Goal: Task Accomplishment & Management: Manage account settings

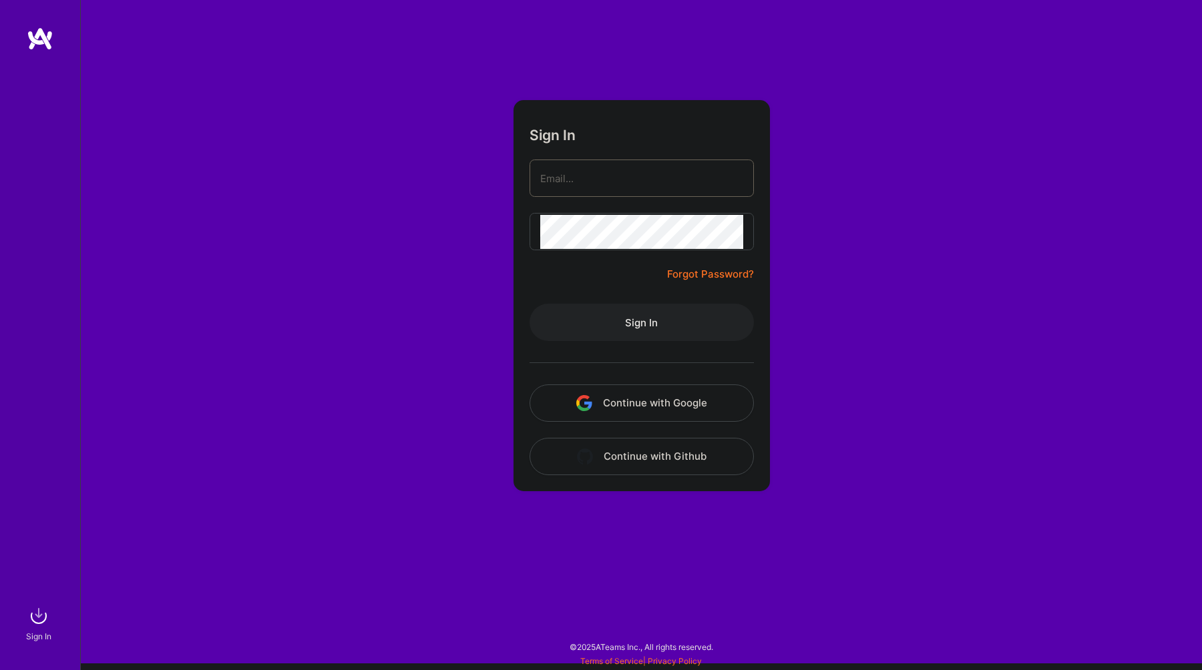
click at [0, 664] on com-1password-button at bounding box center [0, 664] width 0 height 0
type input "[PERSON_NAME][EMAIL_ADDRESS][DOMAIN_NAME]"
click at [653, 318] on button "Sign In" at bounding box center [641, 322] width 224 height 37
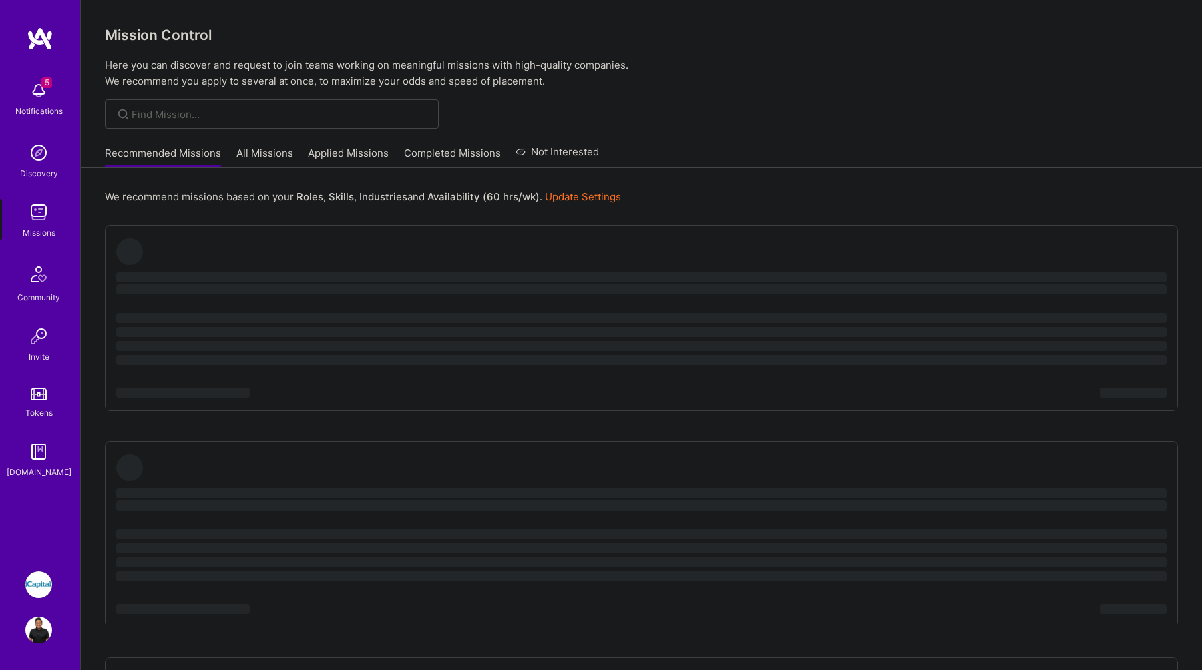
click at [344, 154] on link "Applied Missions" at bounding box center [348, 157] width 81 height 22
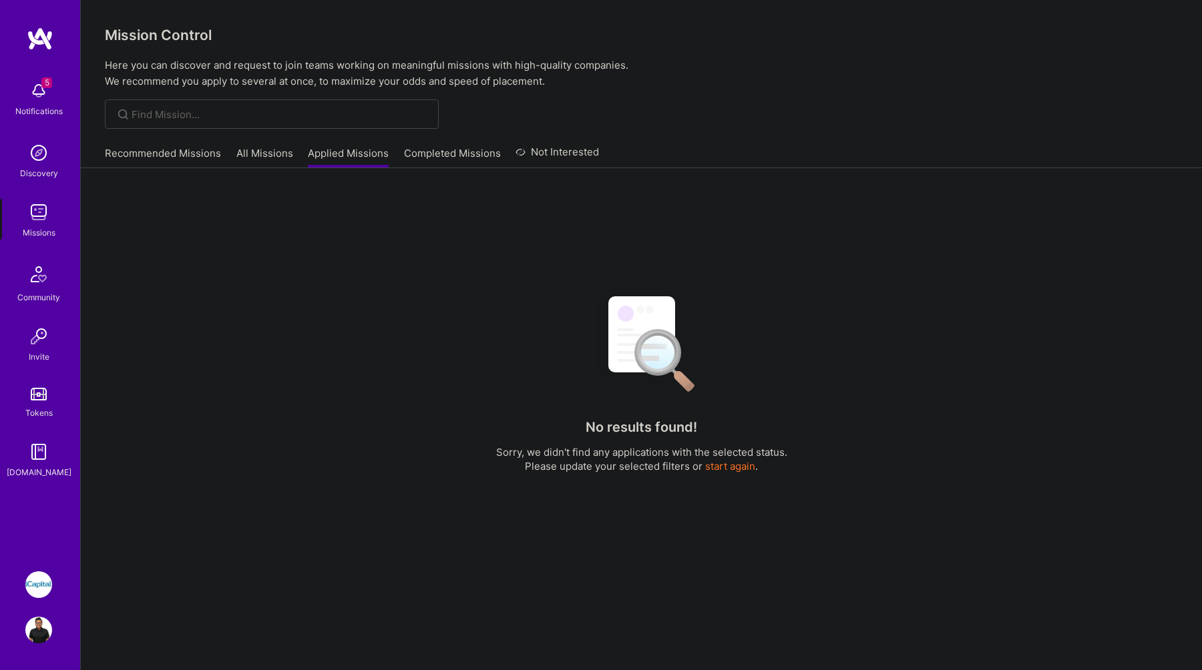
click at [44, 92] on img at bounding box center [38, 90] width 27 height 27
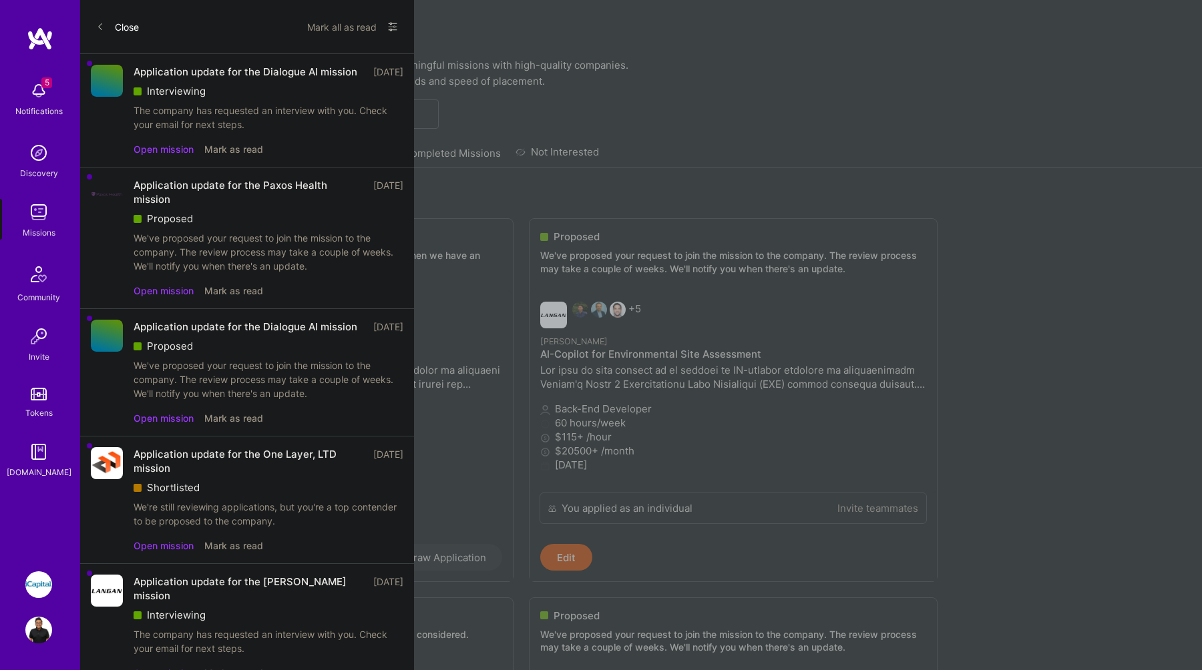
click at [35, 89] on div "5 Notifications Discovery Missions Community Invite Tokens [DOMAIN_NAME]" at bounding box center [40, 277] width 80 height 405
